Goal: Task Accomplishment & Management: Manage account settings

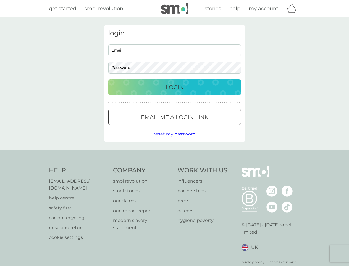
click at [294, 9] on icon "basket" at bounding box center [292, 8] width 11 height 9
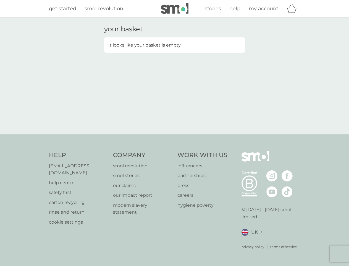
click at [175, 117] on div "your basket It looks like your basket is empty." at bounding box center [174, 75] width 149 height 101
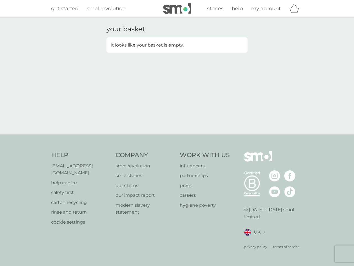
click at [175, 134] on div "your basket It looks like your basket is empty." at bounding box center [177, 75] width 354 height 117
click at [252, 240] on div "privacy policy terms of service" at bounding box center [273, 242] width 59 height 14
